Goal: Task Accomplishment & Management: Use online tool/utility

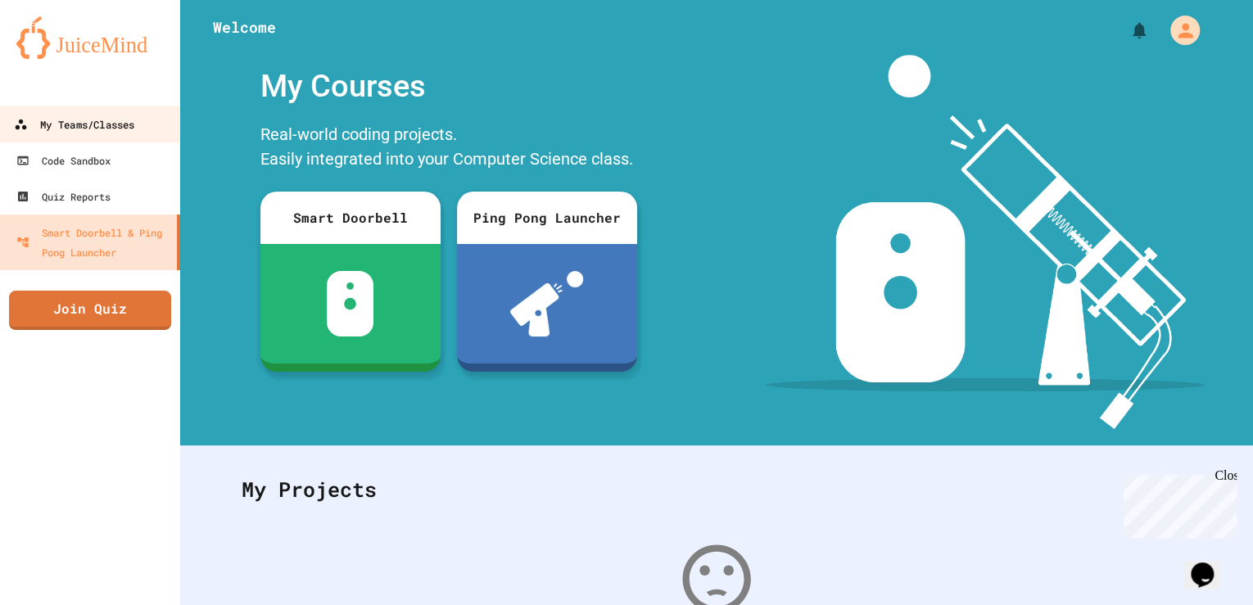
click at [93, 121] on div "My Teams/Classes" at bounding box center [74, 125] width 120 height 20
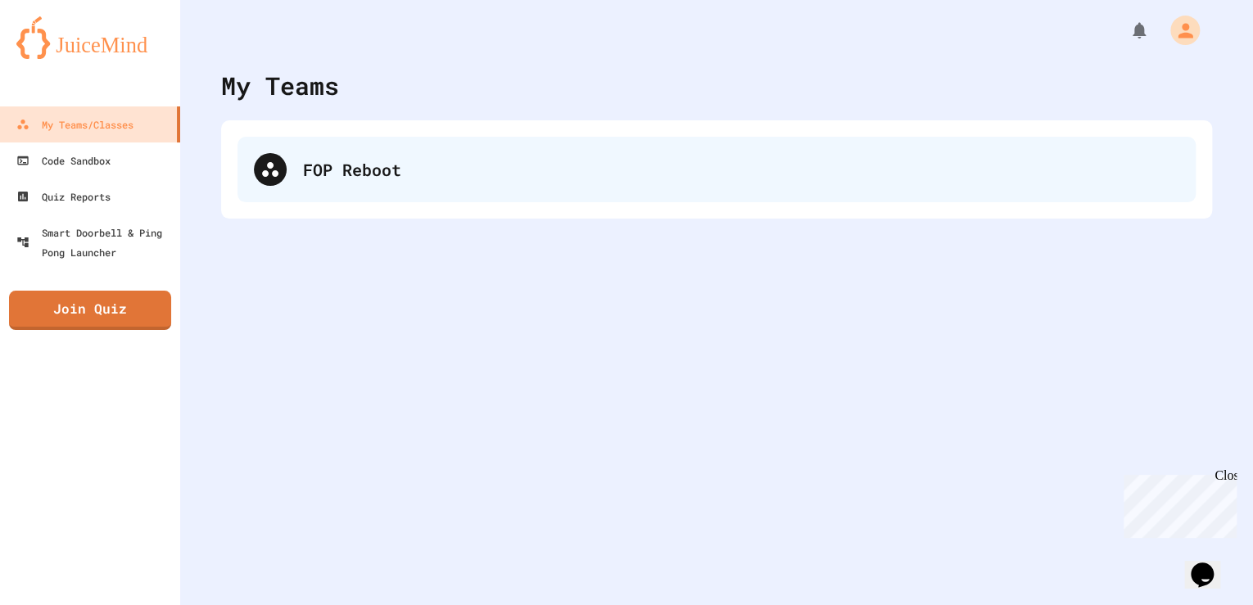
click at [403, 165] on div "FOP Reboot" at bounding box center [741, 169] width 876 height 25
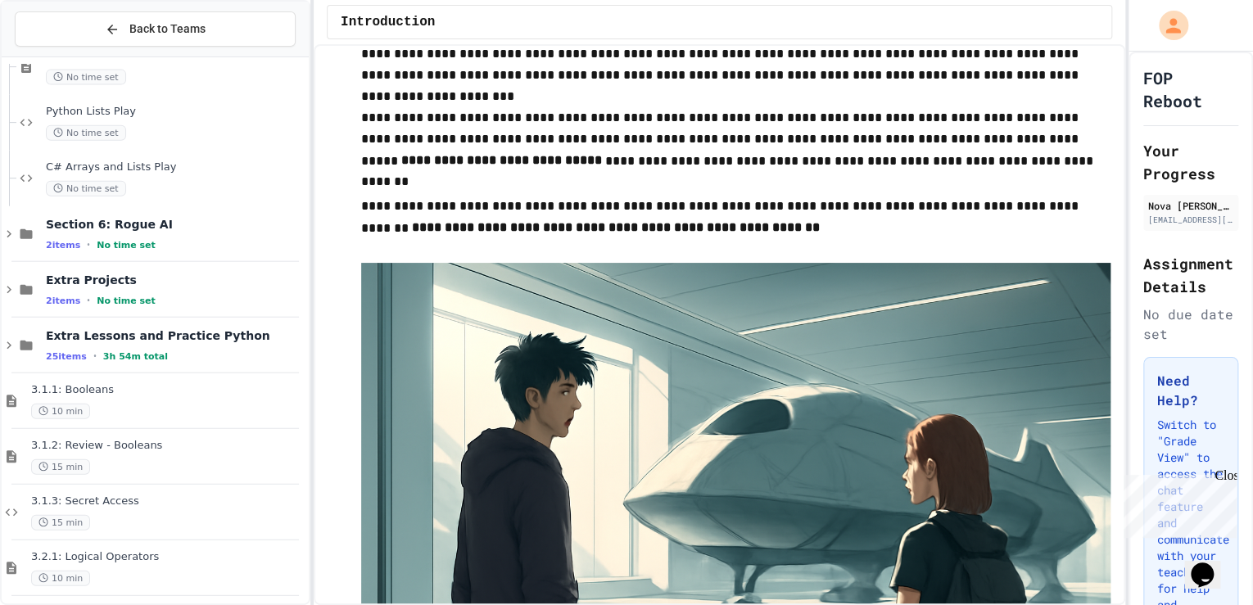
scroll to position [1966, 0]
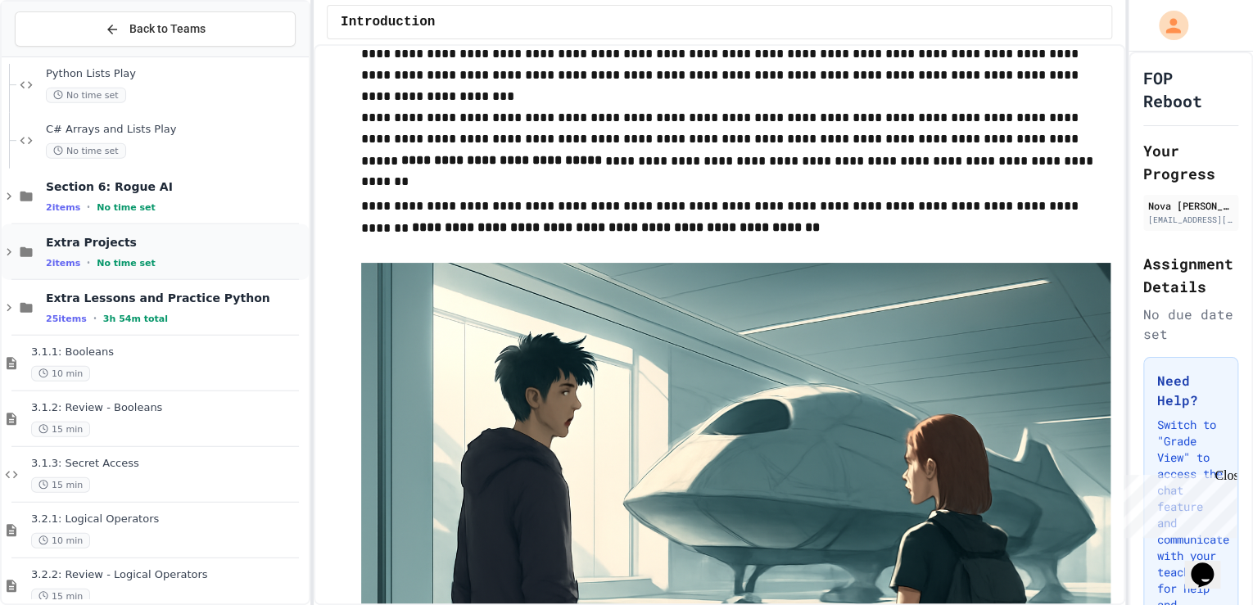
click at [203, 251] on div "Extra Projects 2 items • No time set" at bounding box center [176, 252] width 260 height 34
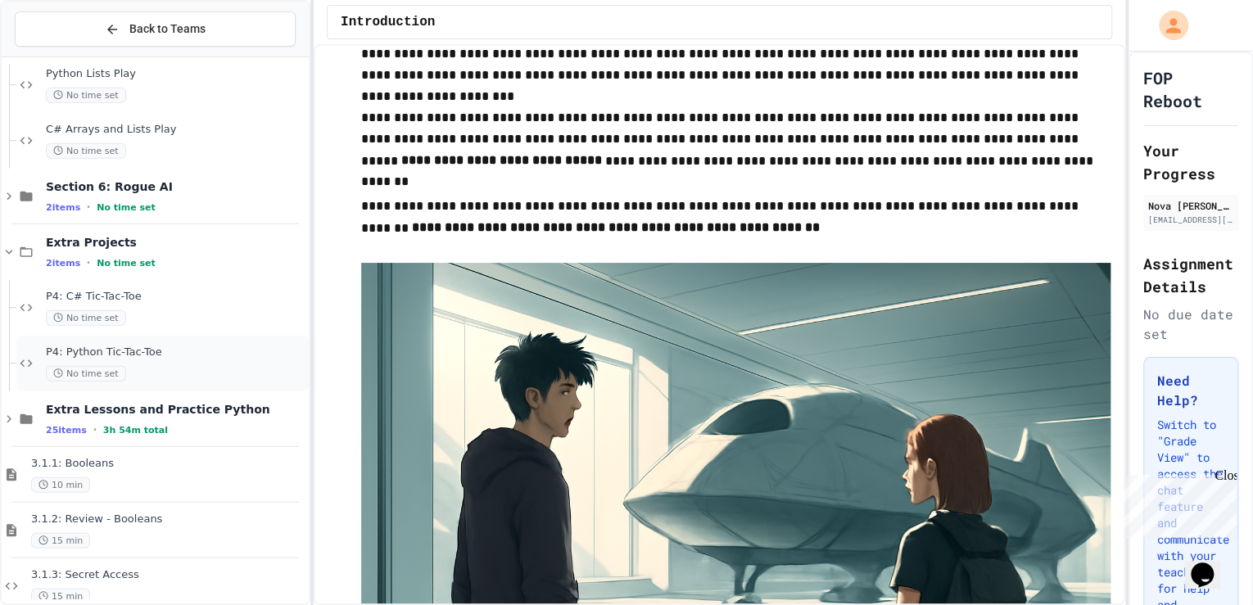
click at [216, 357] on span "P4: Python Tic-Tac-Toe" at bounding box center [176, 353] width 260 height 14
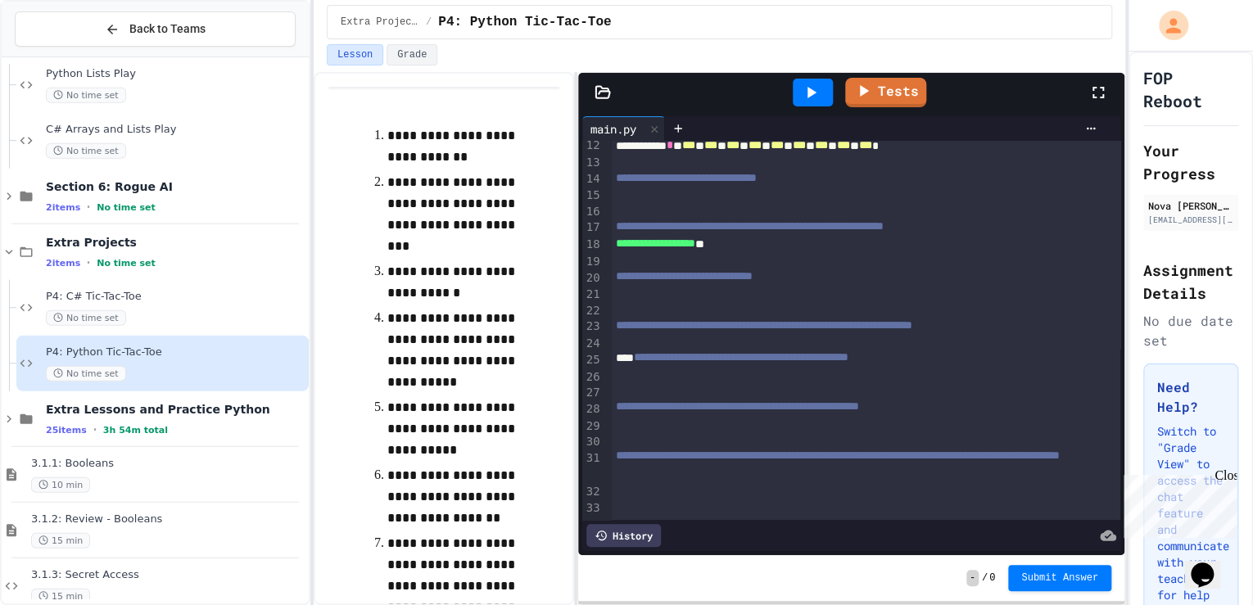
scroll to position [242, 0]
click at [794, 89] on div at bounding box center [813, 93] width 40 height 28
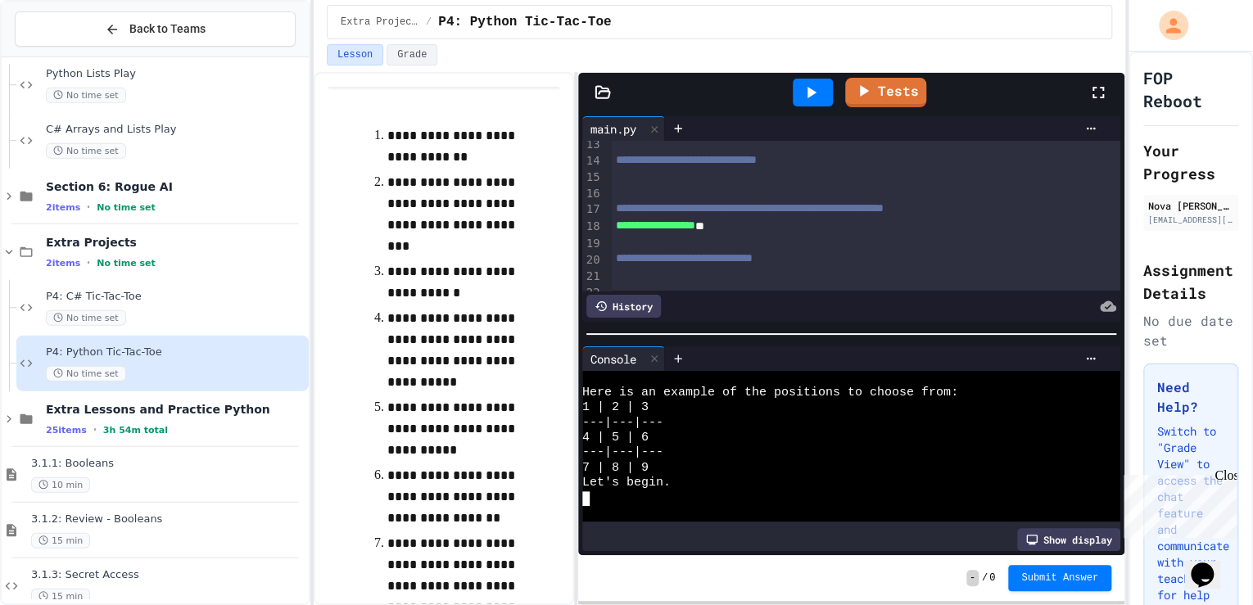
click at [654, 353] on icon at bounding box center [654, 358] width 11 height 11
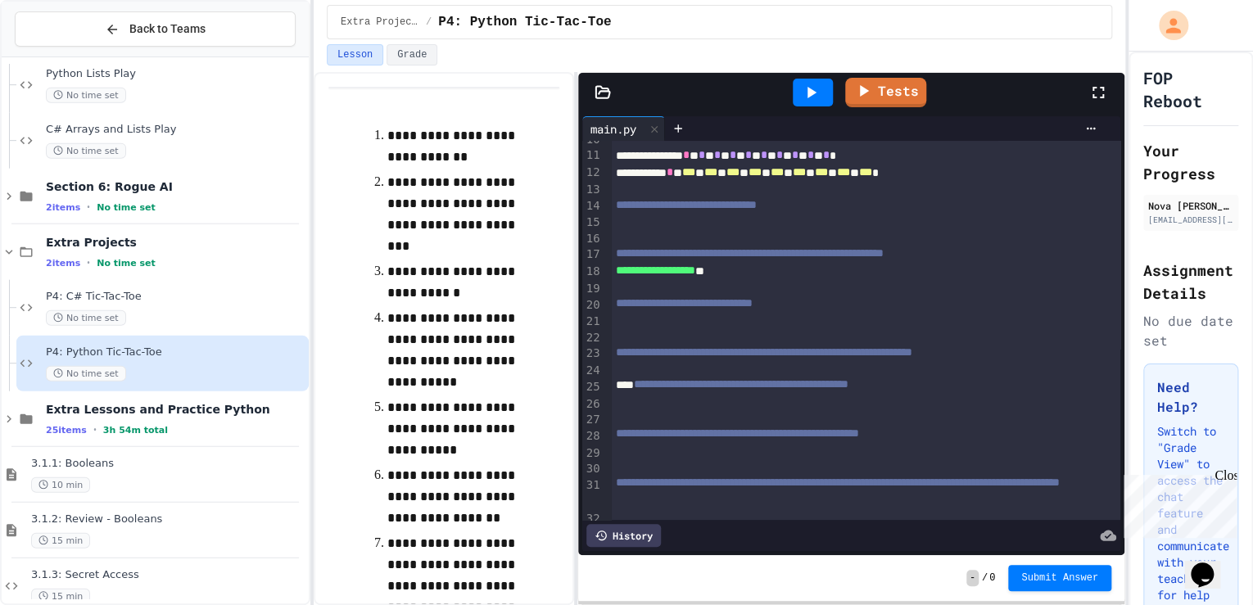
scroll to position [131, 0]
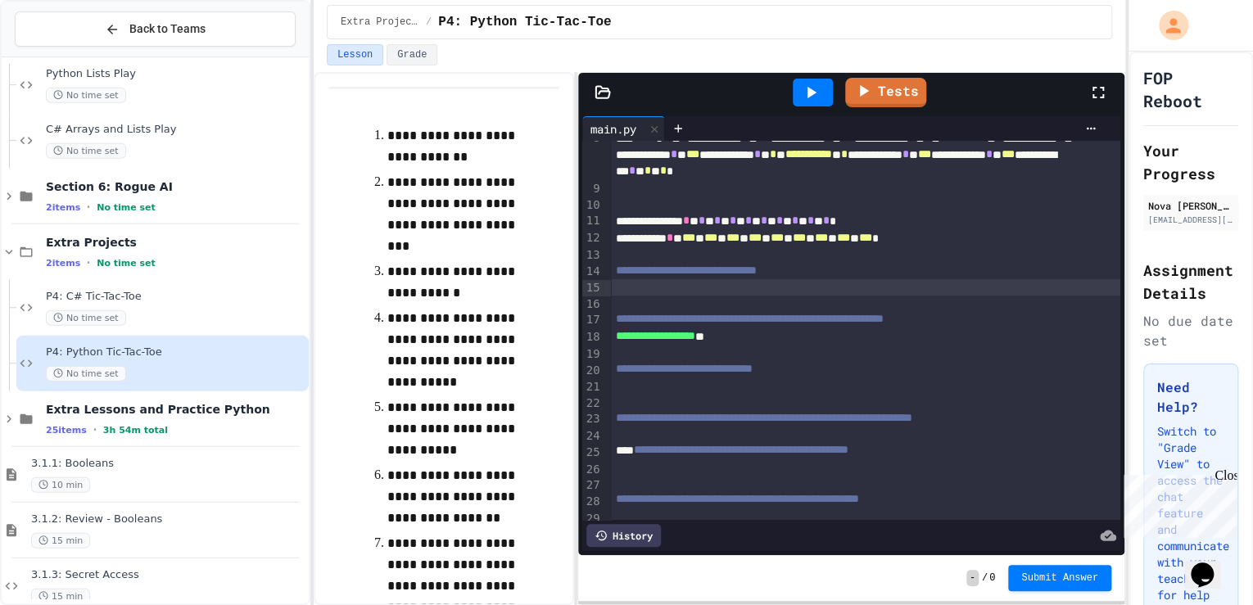
click at [668, 288] on div at bounding box center [866, 287] width 510 height 16
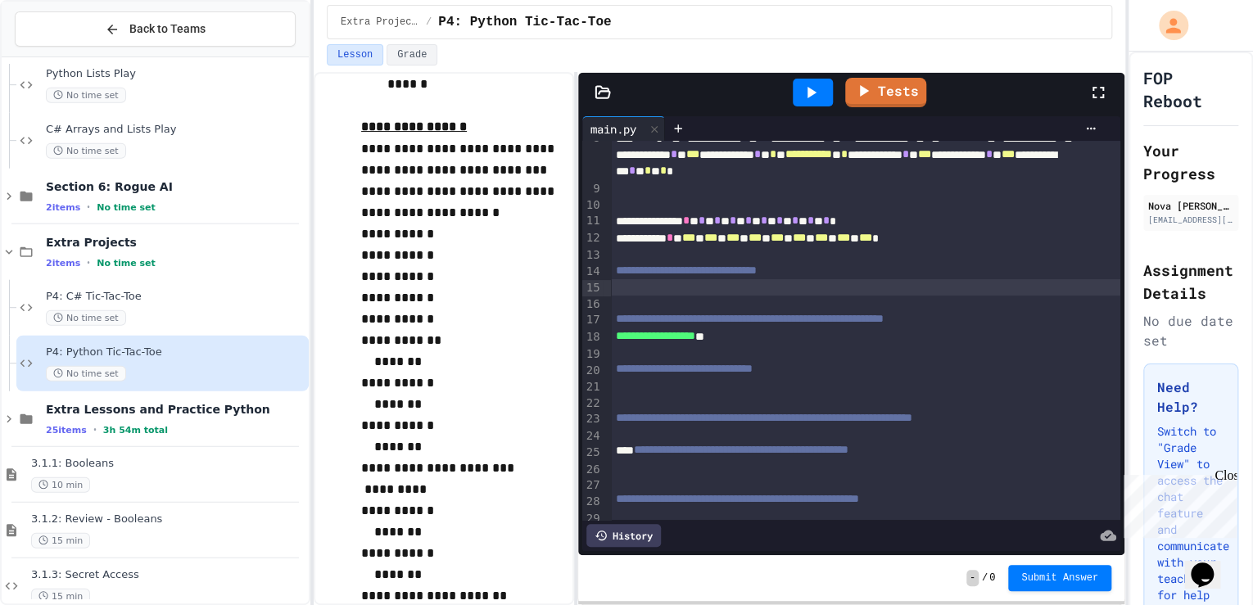
scroll to position [590, 0]
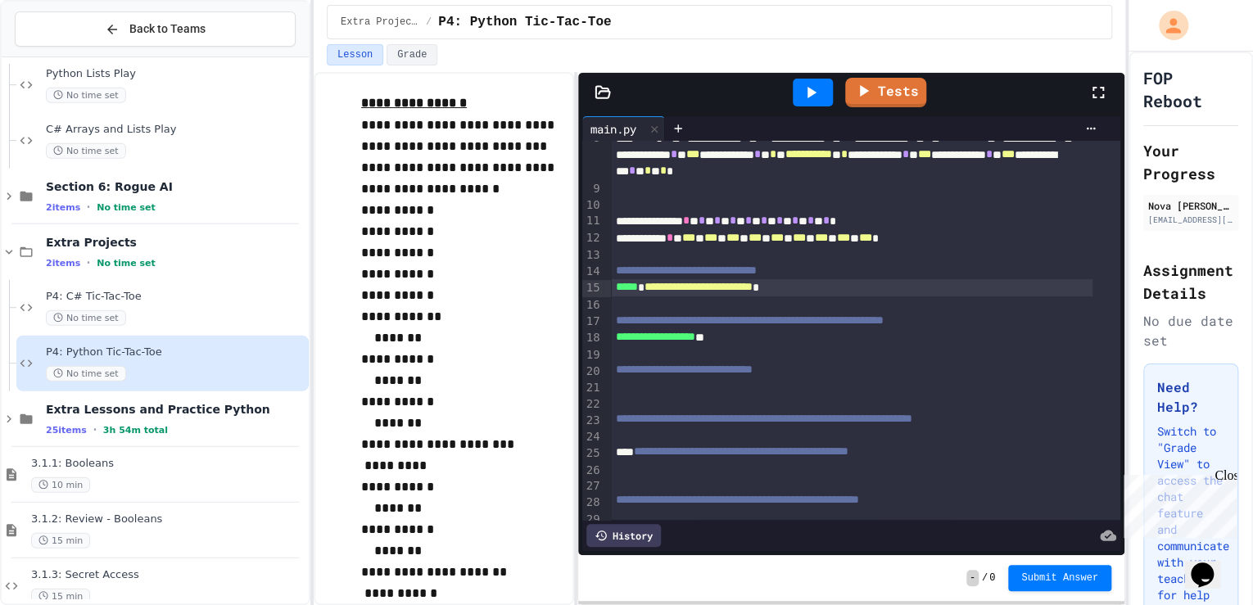
click at [616, 288] on span "*****" at bounding box center [627, 286] width 22 height 11
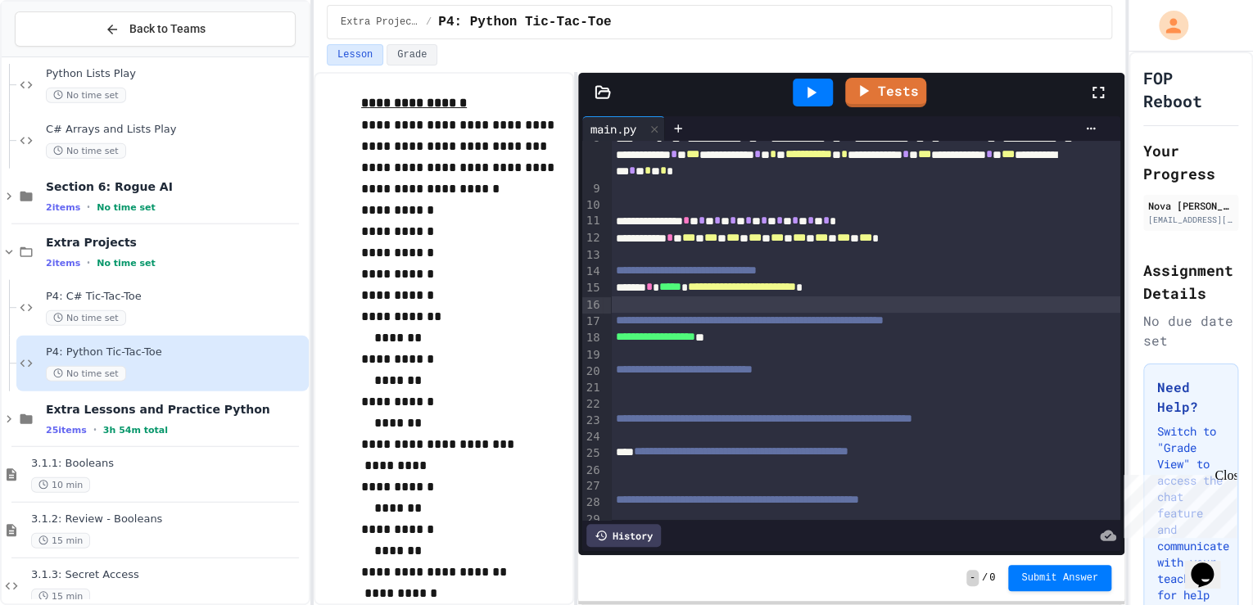
click at [913, 301] on div at bounding box center [866, 305] width 510 height 16
click at [813, 98] on icon at bounding box center [811, 93] width 20 height 20
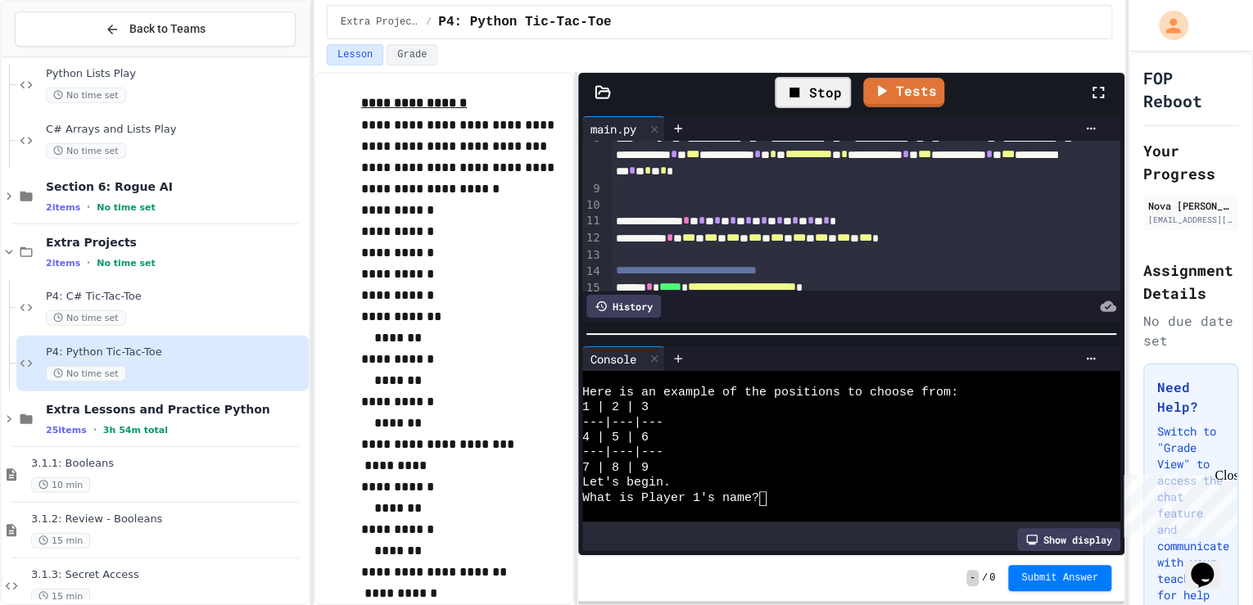
click at [818, 491] on div "What is Player 1's name?" at bounding box center [840, 498] width 516 height 15
type textarea "*"
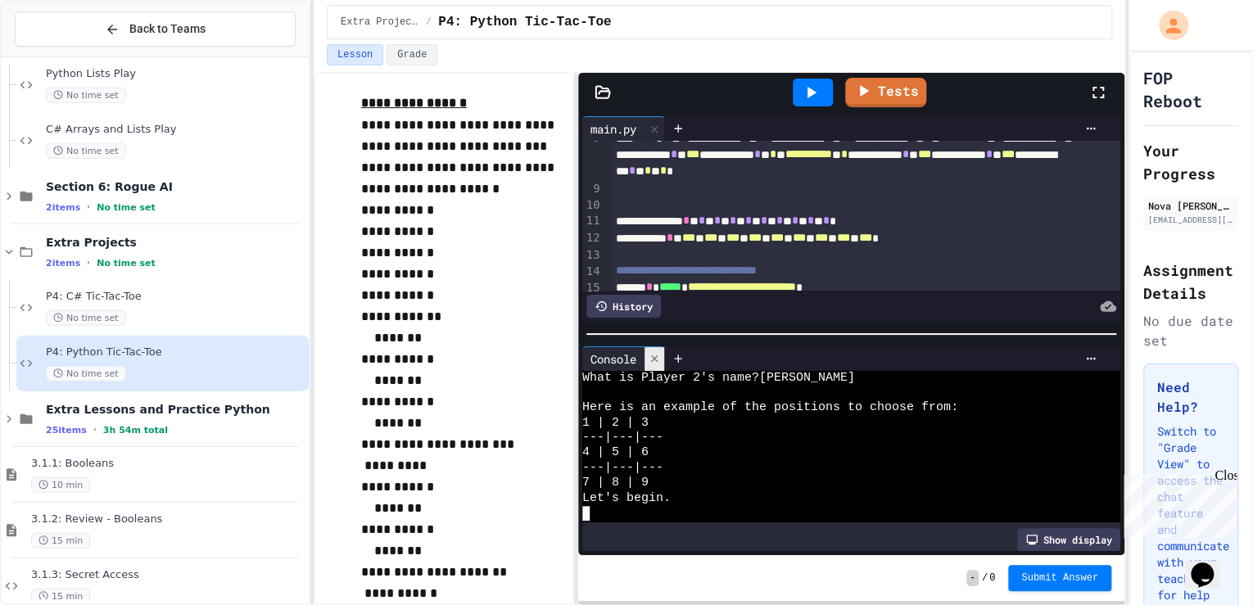
click at [659, 353] on icon at bounding box center [654, 358] width 11 height 11
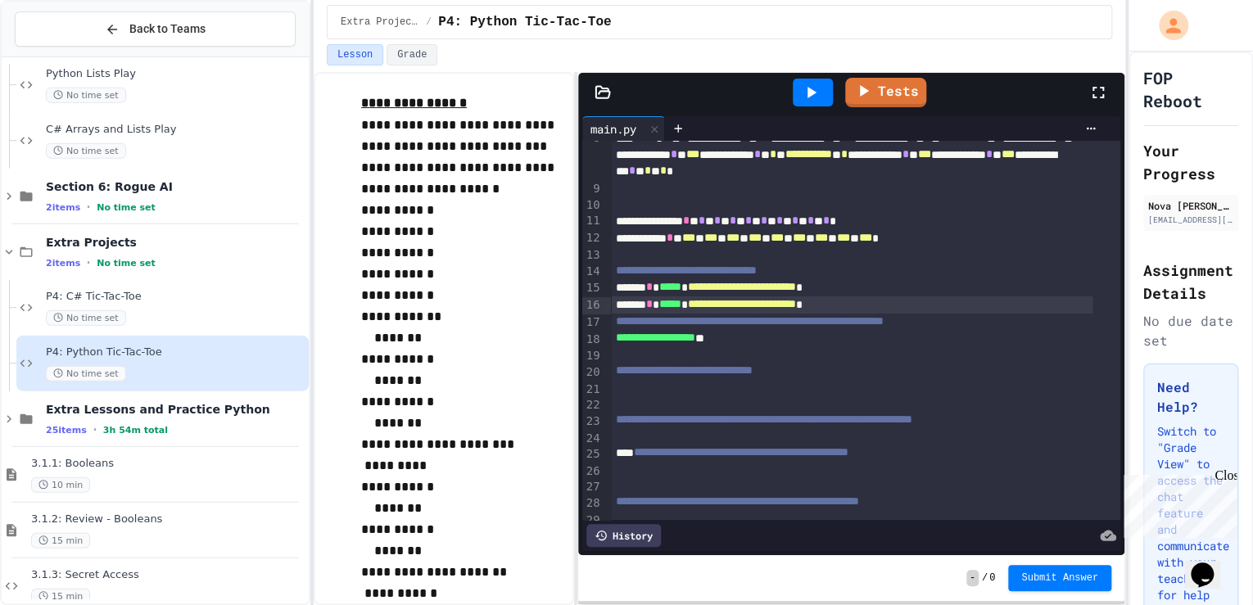
click at [807, 87] on icon at bounding box center [811, 93] width 20 height 20
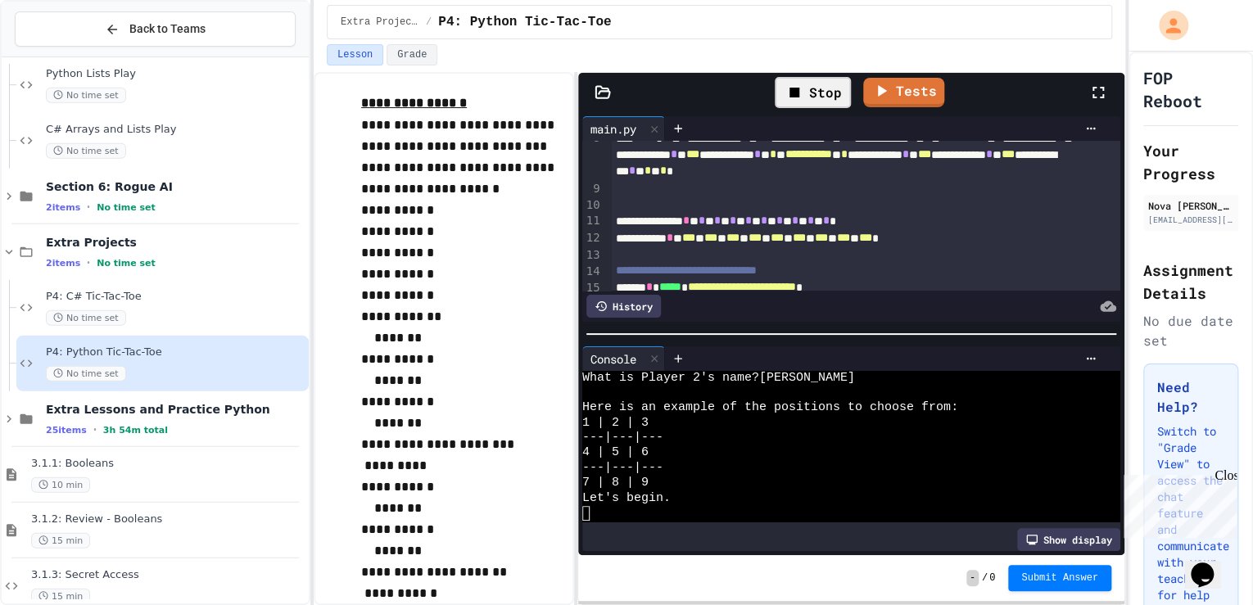
scroll to position [15, 0]
click at [839, 70] on div "Lesson Grade" at bounding box center [720, 58] width 812 height 28
click at [821, 91] on div "Stop" at bounding box center [813, 92] width 76 height 31
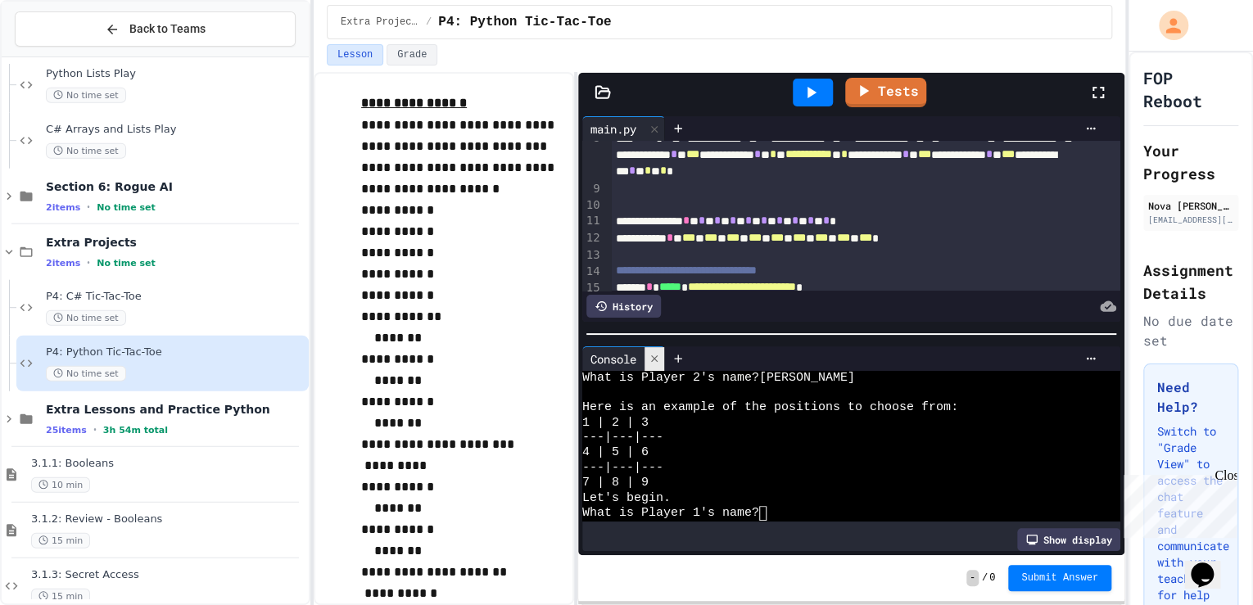
click at [653, 359] on icon at bounding box center [654, 358] width 11 height 11
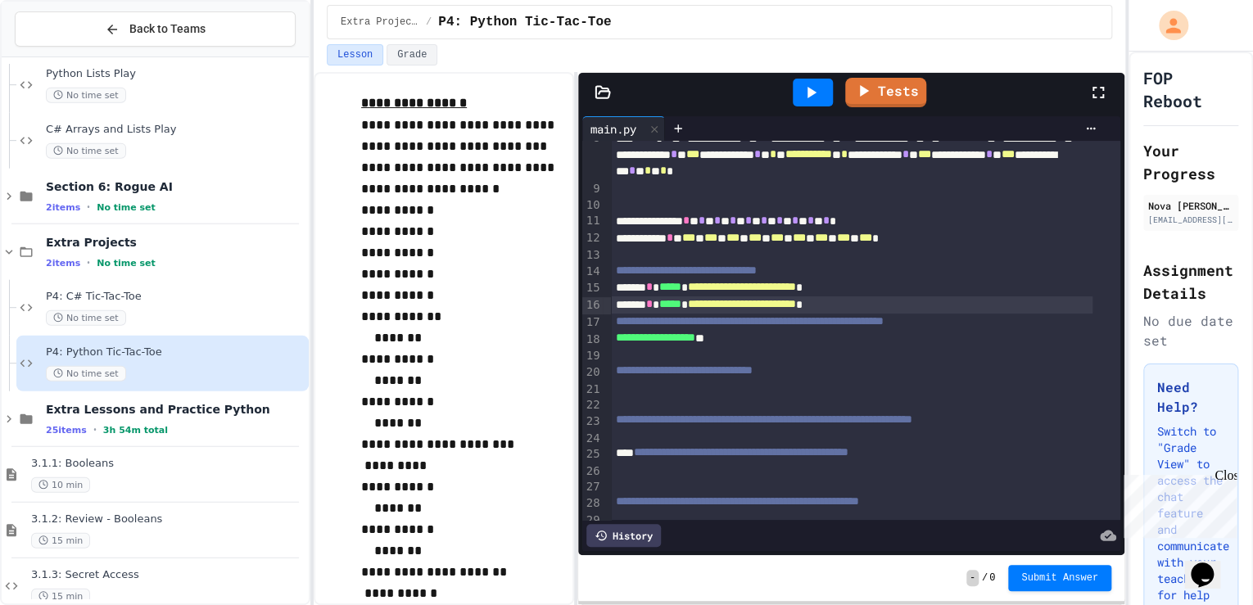
click at [819, 102] on div at bounding box center [813, 93] width 40 height 28
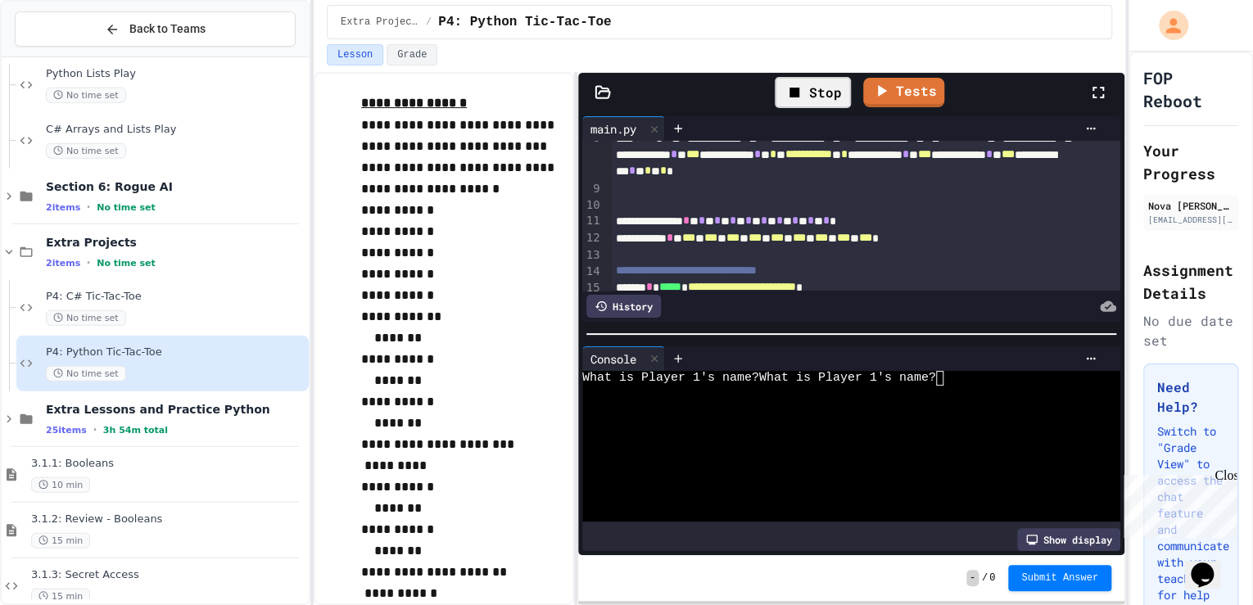
click at [822, 84] on div "Stop" at bounding box center [813, 92] width 76 height 31
click at [822, 84] on div at bounding box center [813, 93] width 40 height 28
click at [826, 449] on div at bounding box center [840, 453] width 516 height 15
type textarea "*"
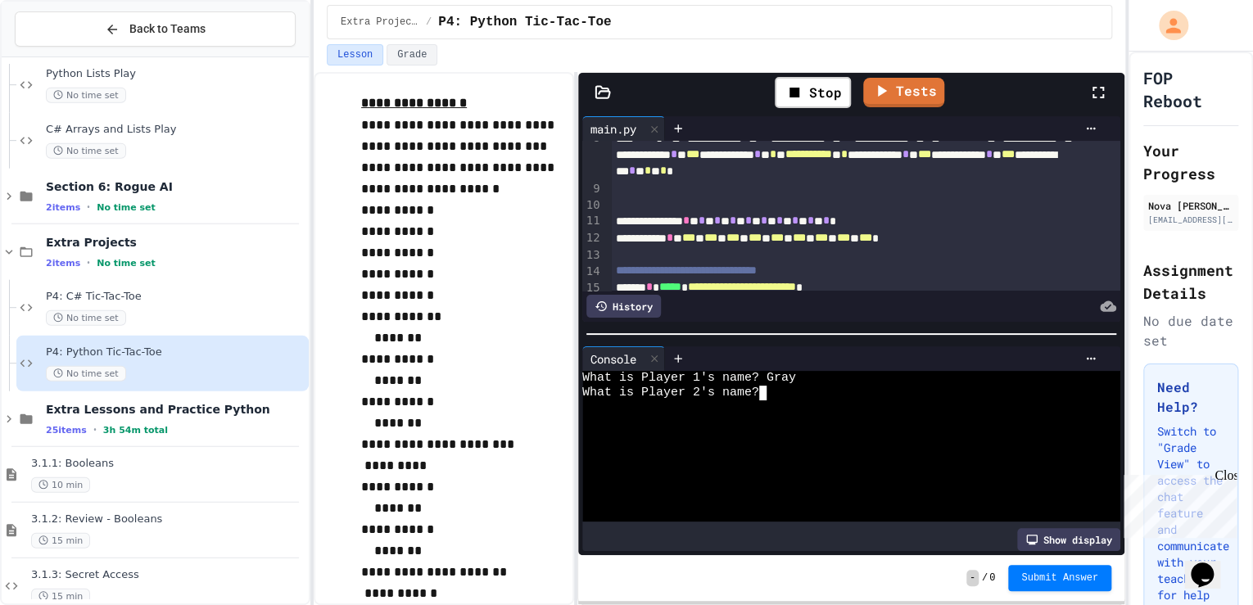
type textarea "*"
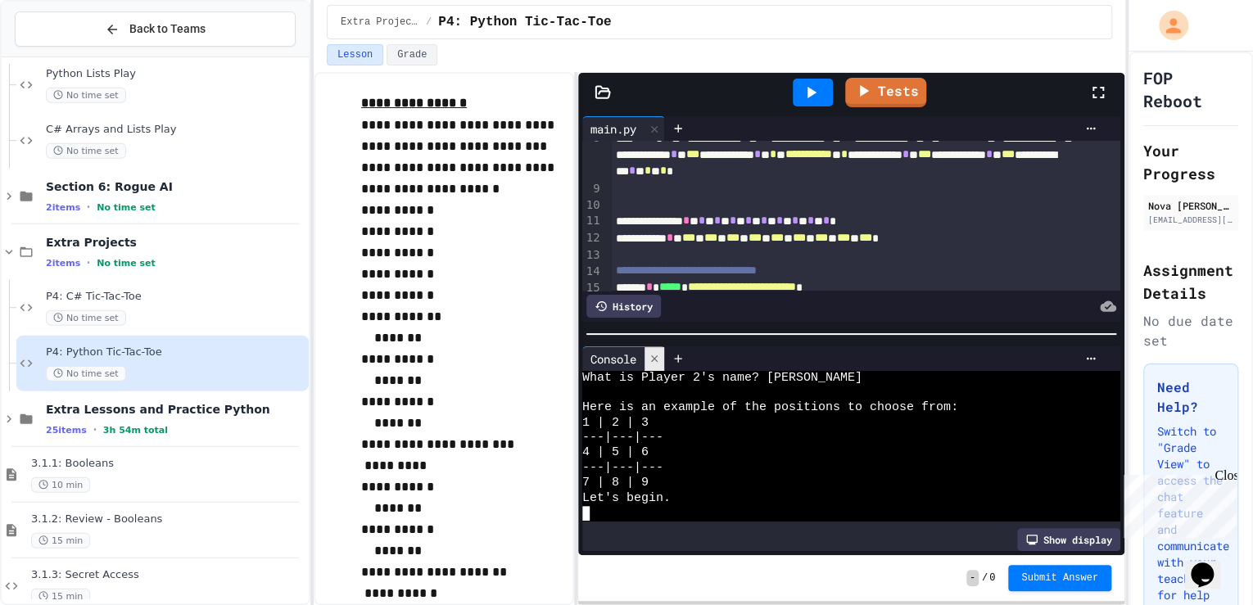
click at [659, 353] on icon at bounding box center [654, 358] width 11 height 11
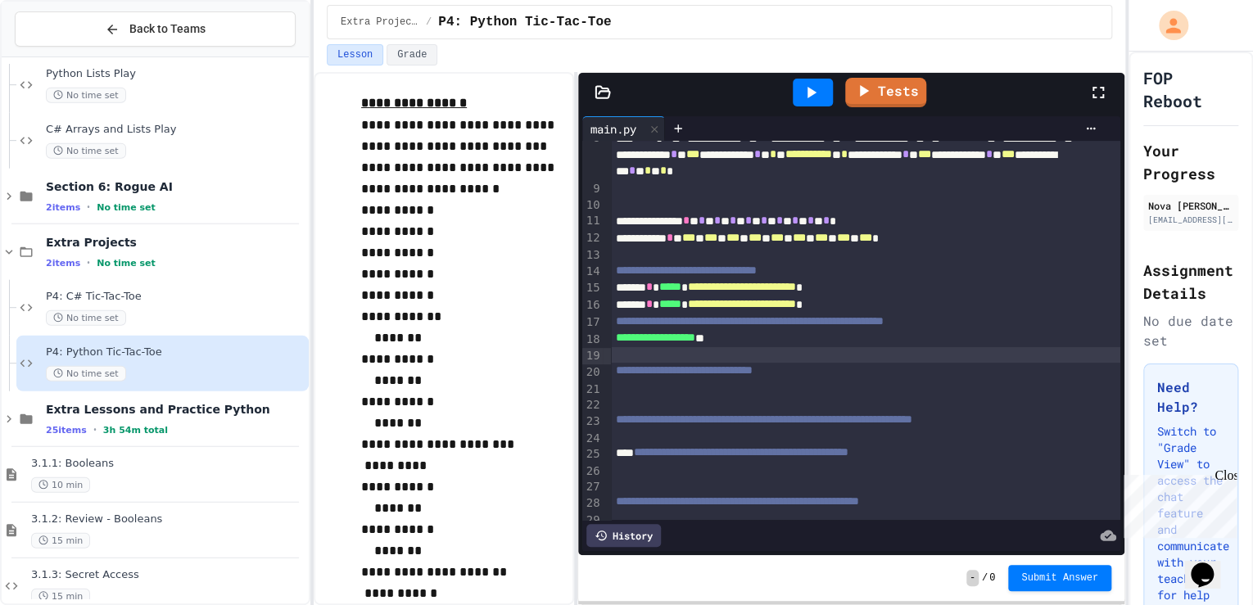
click at [779, 359] on div at bounding box center [866, 355] width 510 height 16
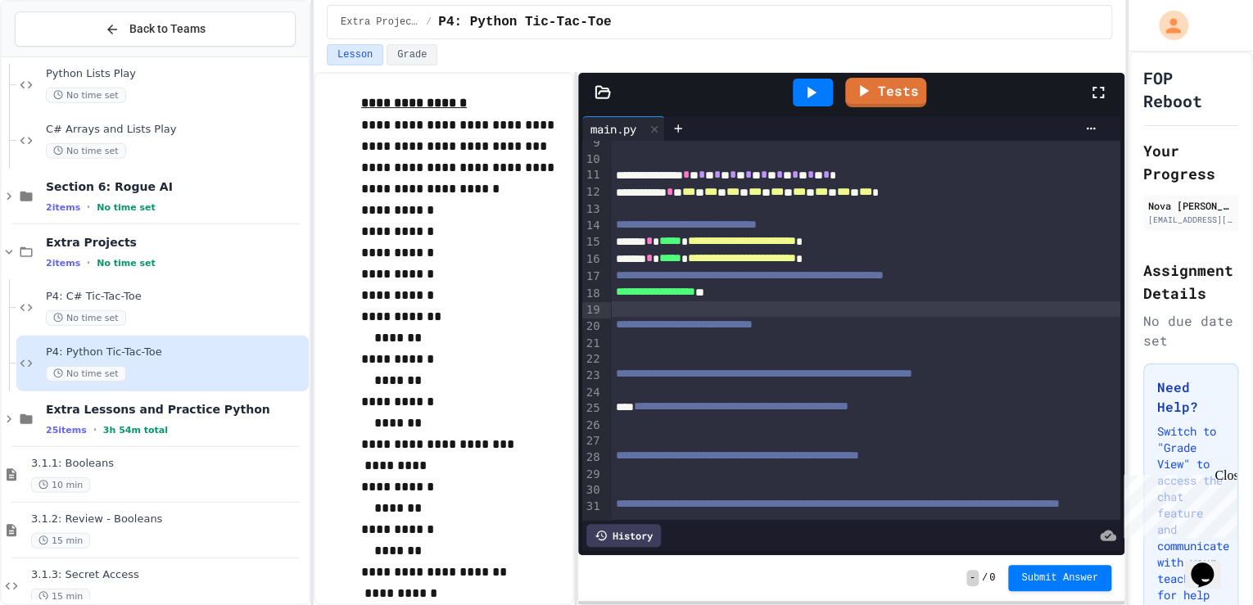
scroll to position [197, 0]
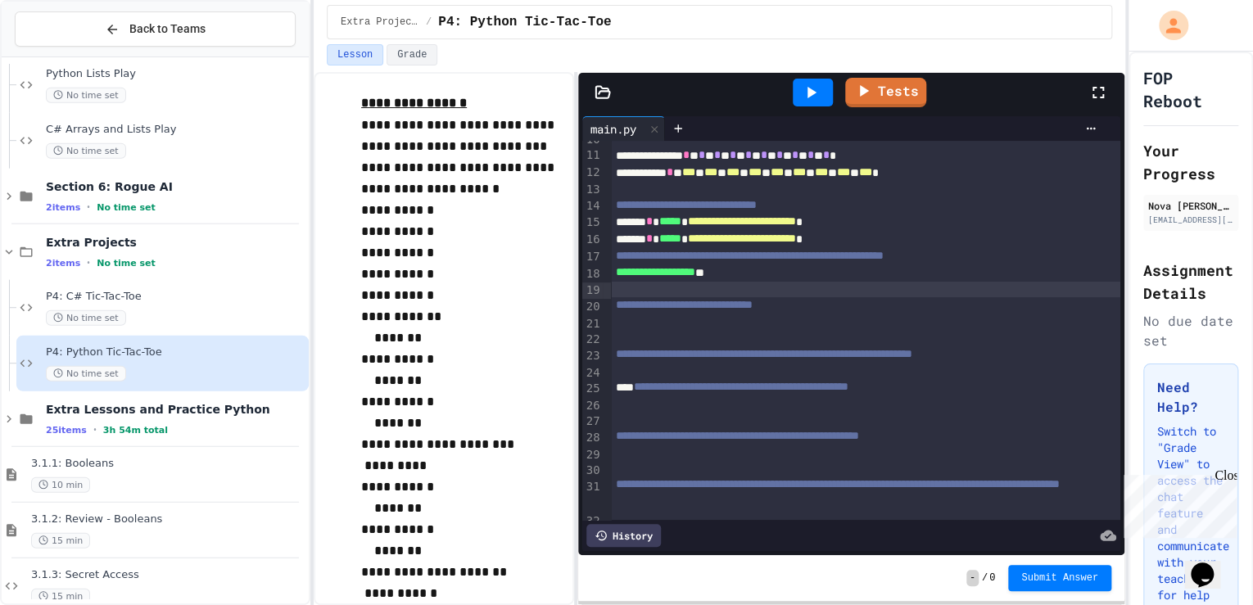
click at [746, 322] on div at bounding box center [866, 323] width 510 height 16
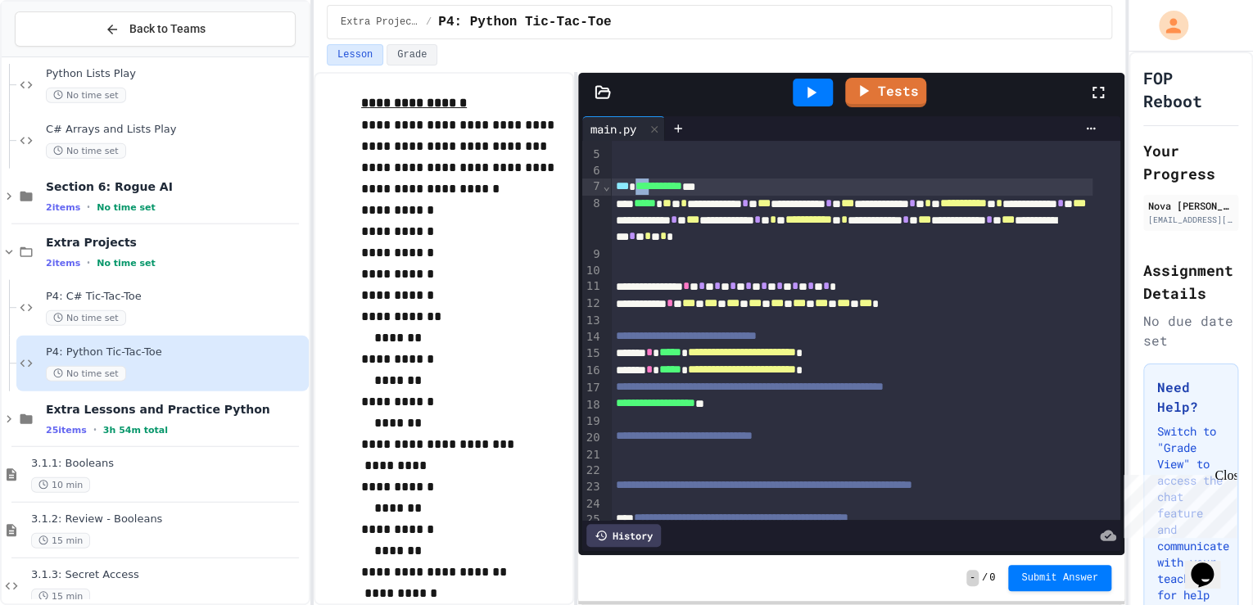
scroll to position [66, 0]
drag, startPoint x: 639, startPoint y: 185, endPoint x: 722, endPoint y: 187, distance: 82.7
click at [722, 187] on div "**********" at bounding box center [852, 187] width 482 height 17
copy div "**********"
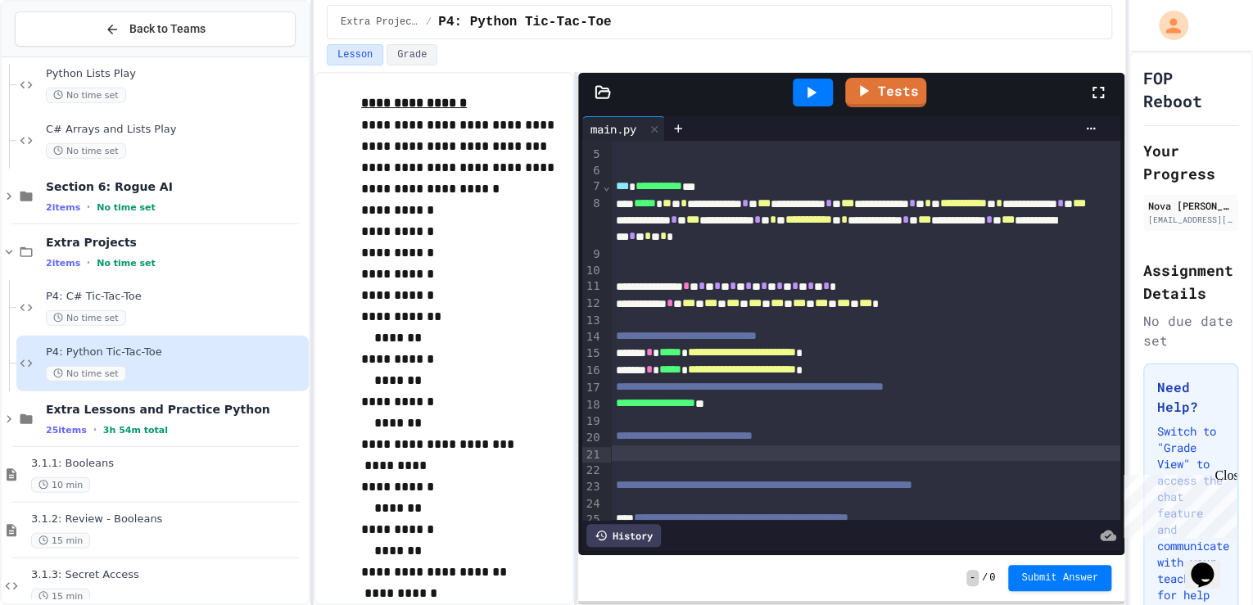
click at [715, 455] on div at bounding box center [866, 454] width 510 height 16
click at [800, 88] on div at bounding box center [813, 93] width 40 height 28
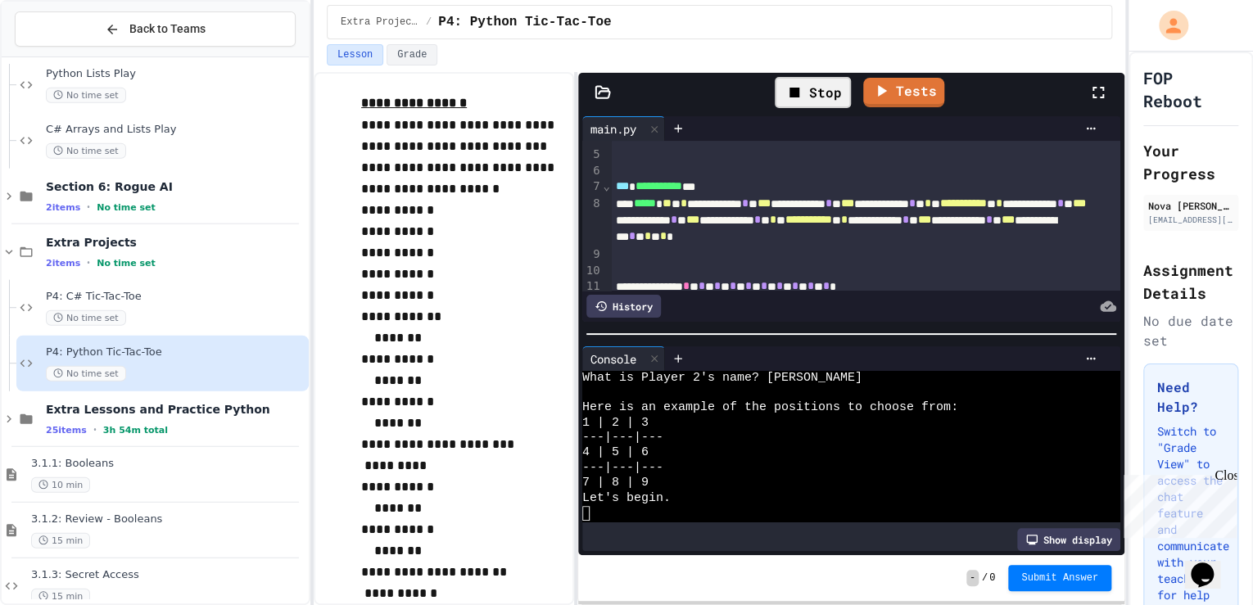
scroll to position [15, 0]
click at [823, 88] on div "Stop" at bounding box center [813, 92] width 76 height 31
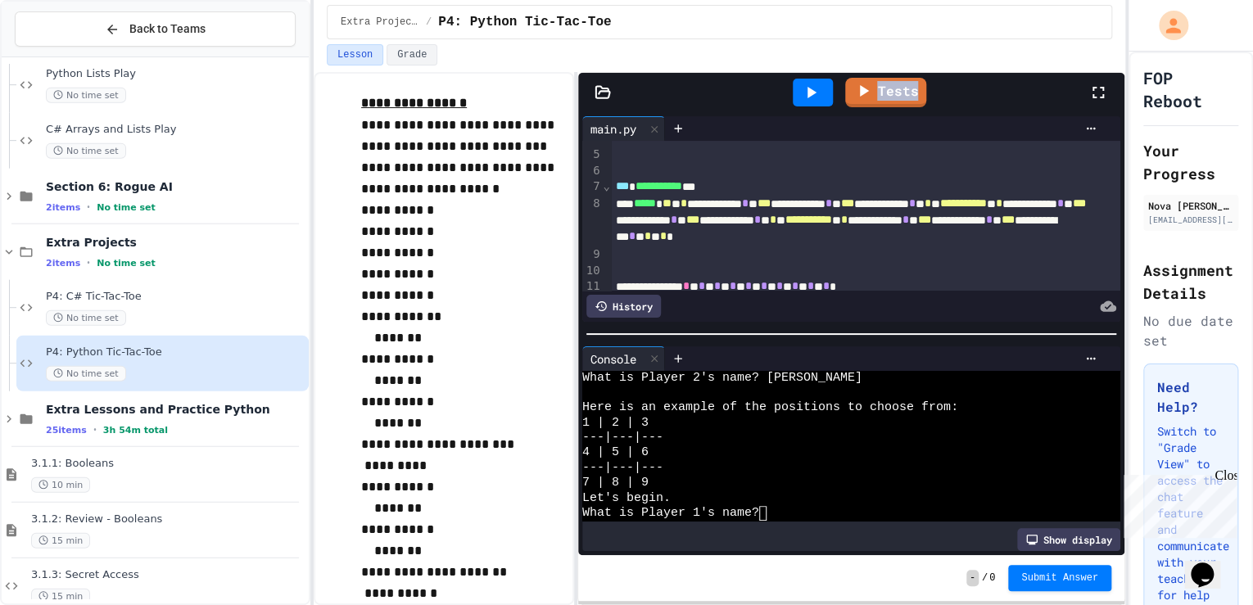
click at [823, 88] on div at bounding box center [813, 93] width 40 height 28
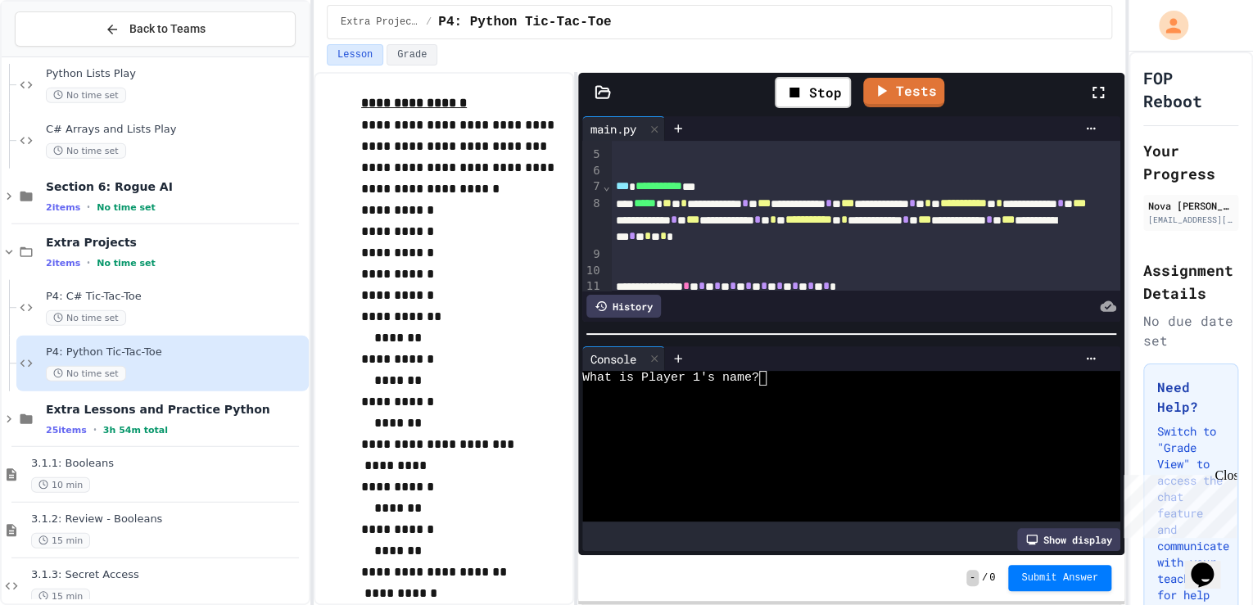
click at [845, 421] on div at bounding box center [840, 423] width 516 height 15
type textarea "*"
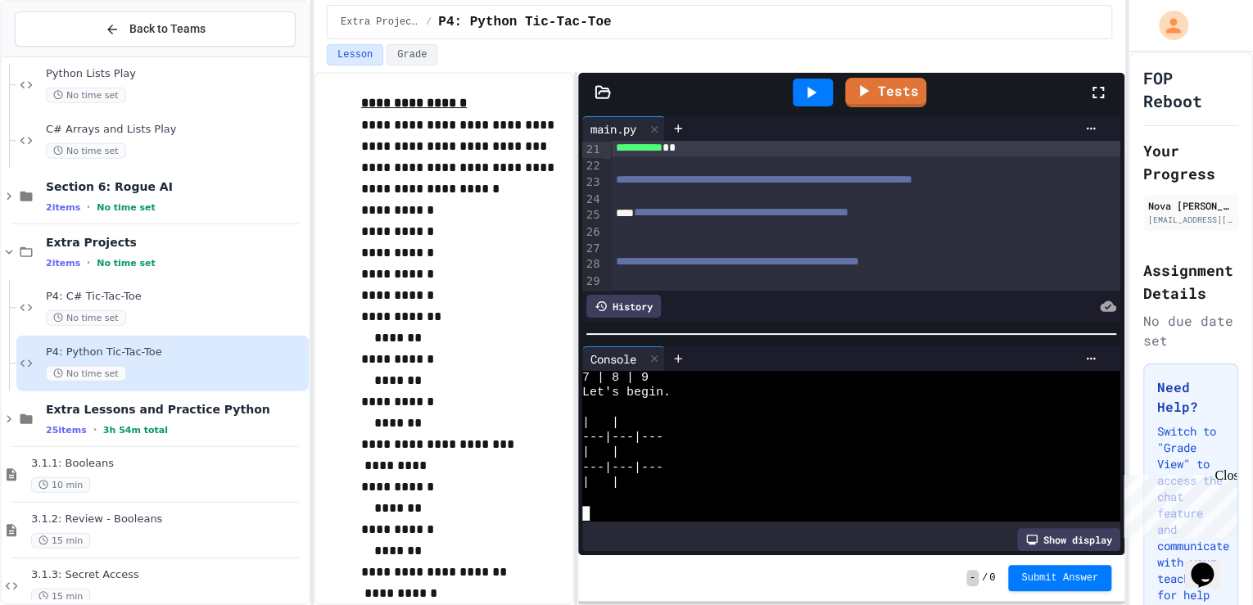
scroll to position [339, 0]
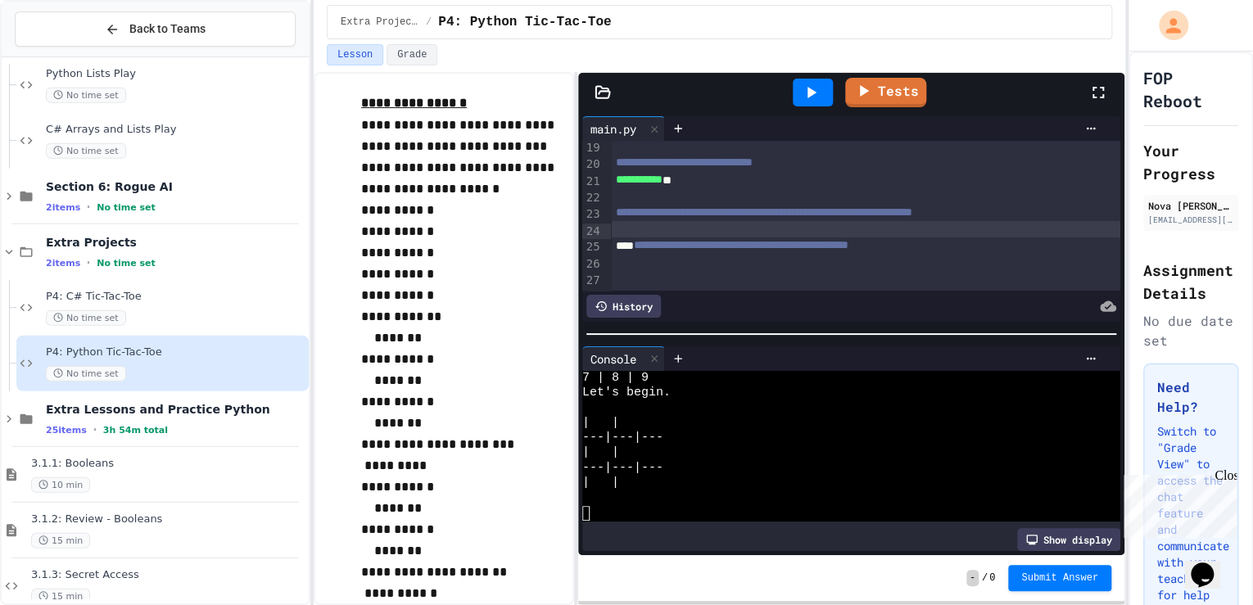
click at [748, 226] on div at bounding box center [866, 229] width 510 height 16
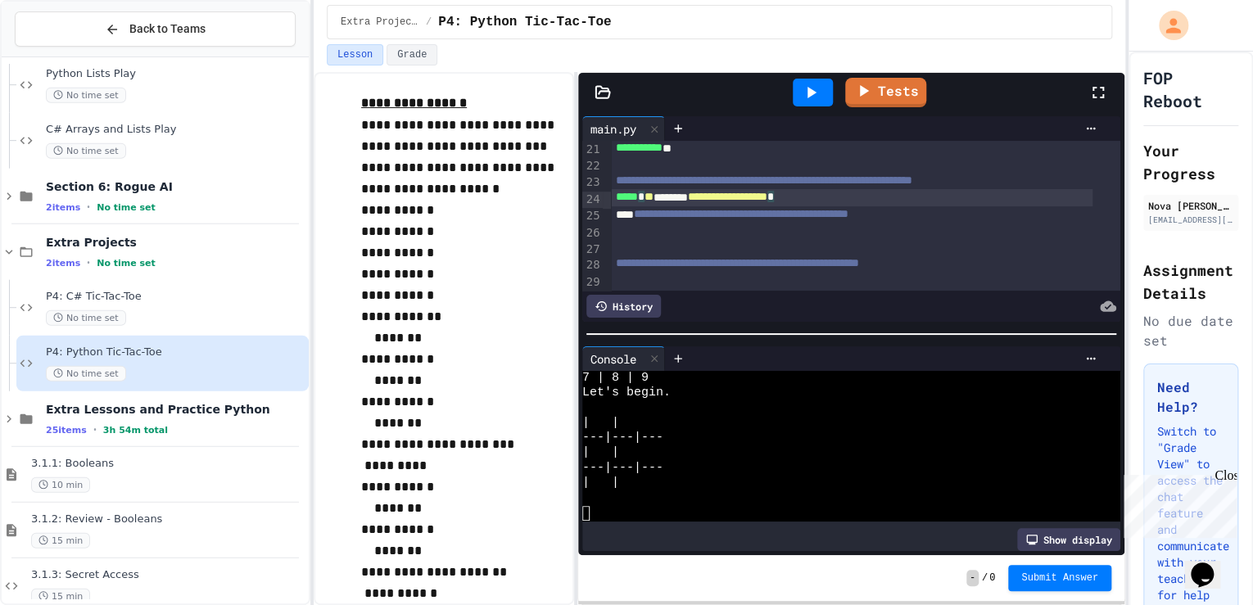
click at [852, 196] on div "**********" at bounding box center [852, 197] width 482 height 17
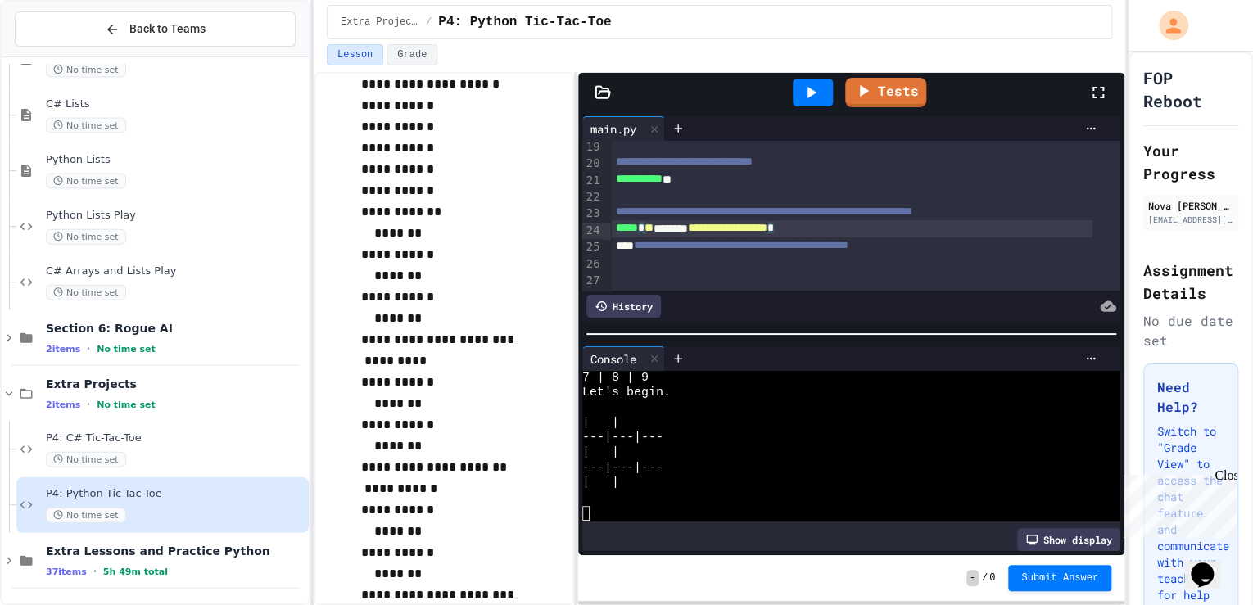
scroll to position [587, 0]
